Goal: Information Seeking & Learning: Learn about a topic

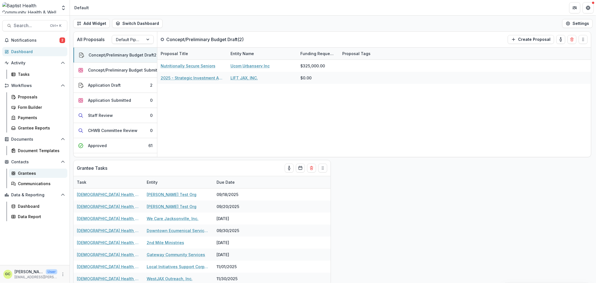
click at [34, 171] on div "Grantees" at bounding box center [40, 173] width 45 height 6
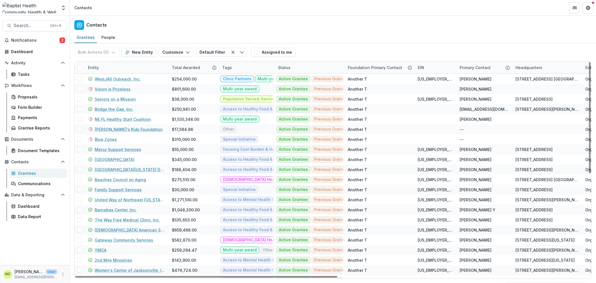
click at [97, 66] on div "Entity" at bounding box center [94, 68] width 18 height 6
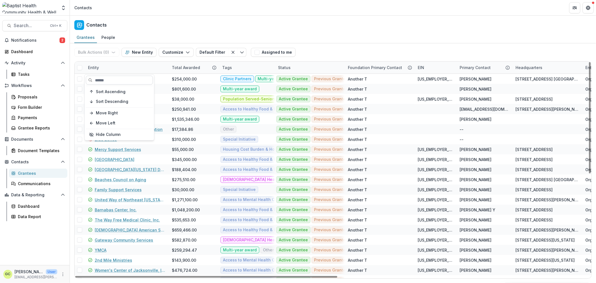
click at [110, 79] on input at bounding box center [119, 80] width 67 height 9
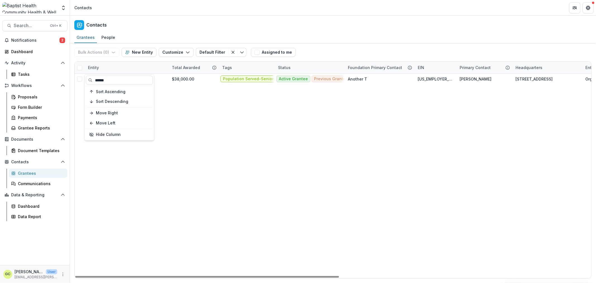
type input "******"
click at [249, 203] on div "Seniors on a Mission $38,000.00 Population Served-Seniors Special Initiative Ac…" at bounding box center [580, 176] width 1010 height 204
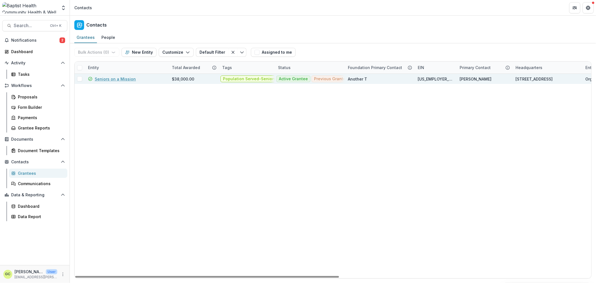
click at [121, 78] on link "Seniors on a Mission" at bounding box center [115, 79] width 41 height 6
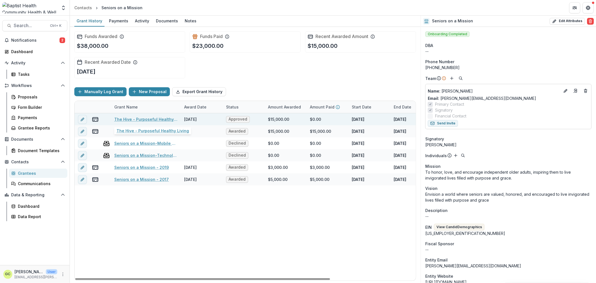
click at [160, 119] on link "The Hive - Purposeful Healthy Living" at bounding box center [145, 119] width 63 height 6
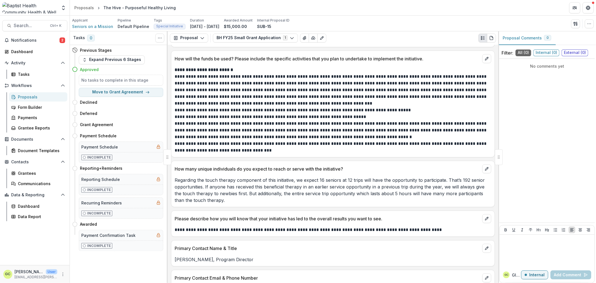
scroll to position [445, 0]
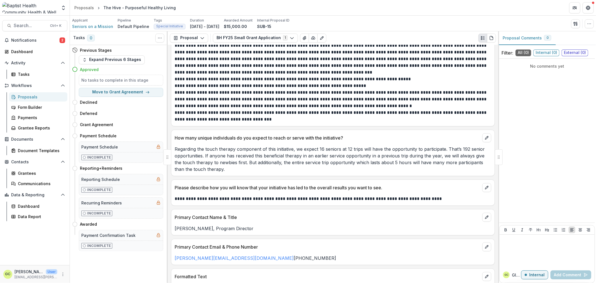
drag, startPoint x: 269, startPoint y: 106, endPoint x: 355, endPoint y: 16, distance: 124.6
click at [355, 16] on div "Applicant Seniors on a Mission Pipeline Default Pipeline Tags Special Initiativ…" at bounding box center [333, 24] width 526 height 16
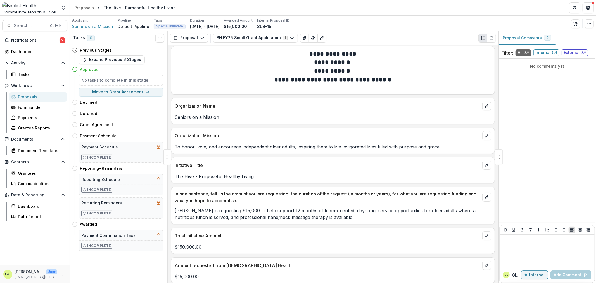
scroll to position [0, 0]
